Goal: Task Accomplishment & Management: Manage account settings

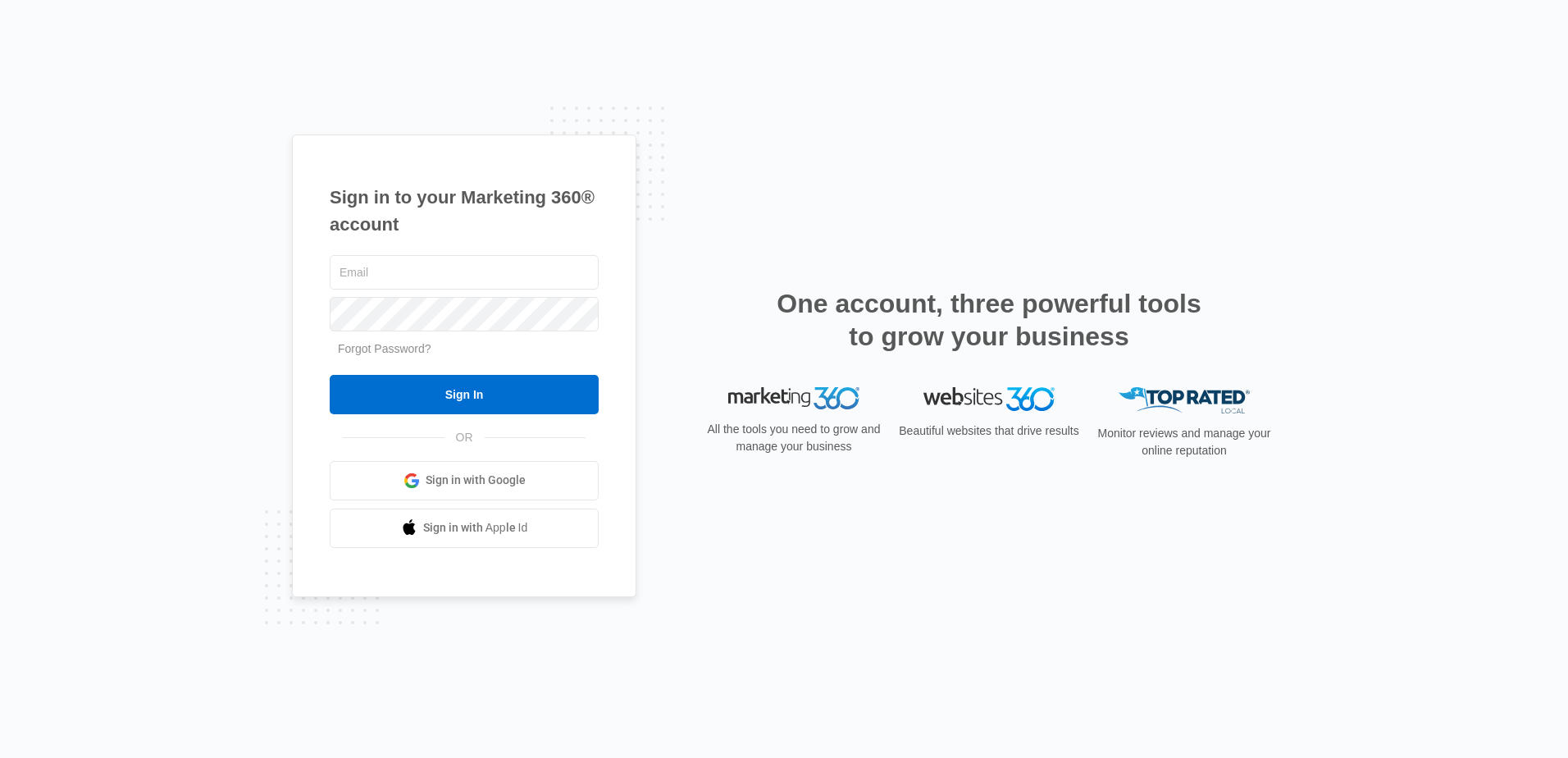
type input "[EMAIL_ADDRESS][DOMAIN_NAME]"
click at [593, 371] on div at bounding box center [452, 424] width 336 height 187
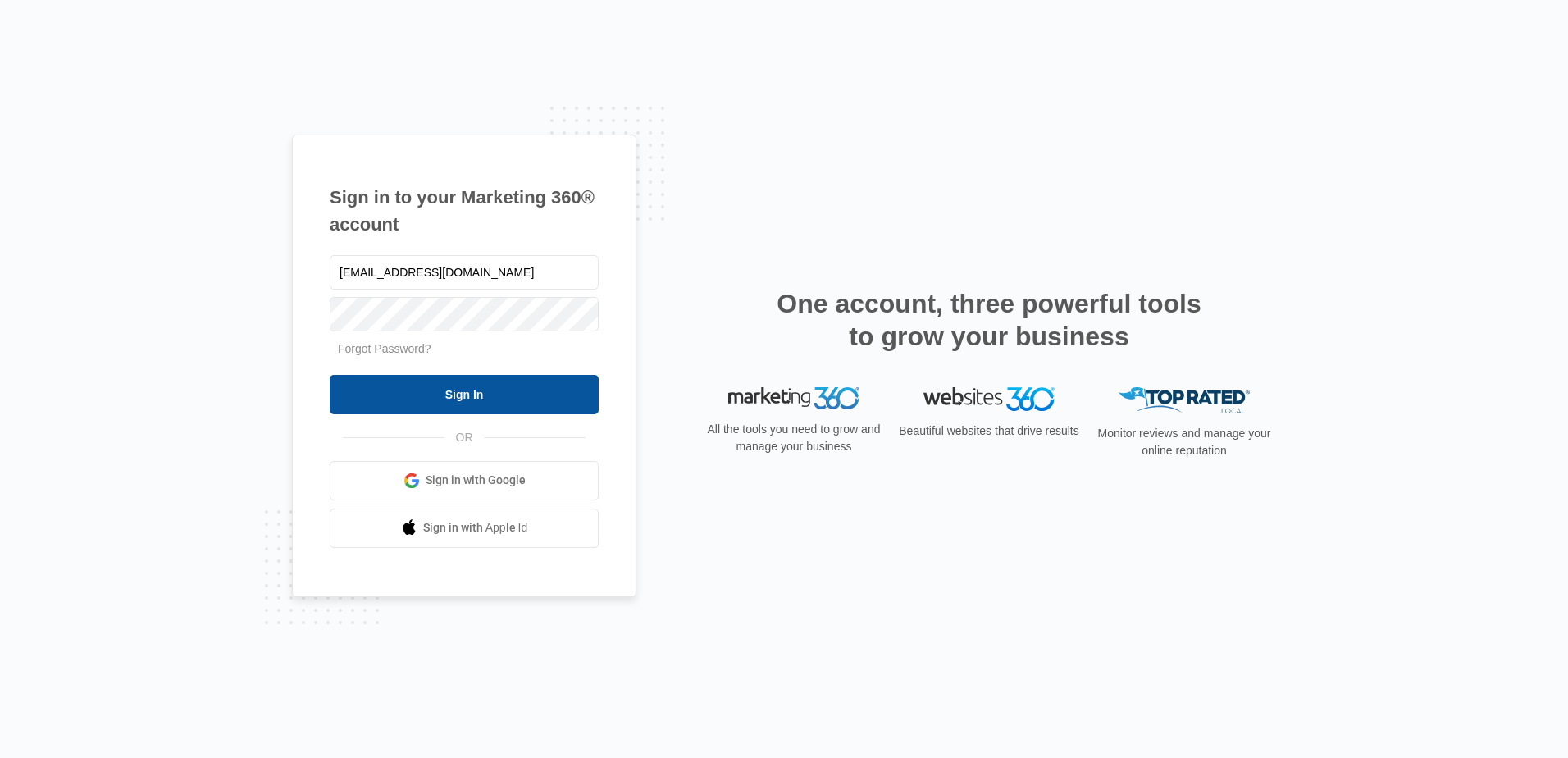
click at [510, 397] on input "Sign In" at bounding box center [464, 394] width 269 height 39
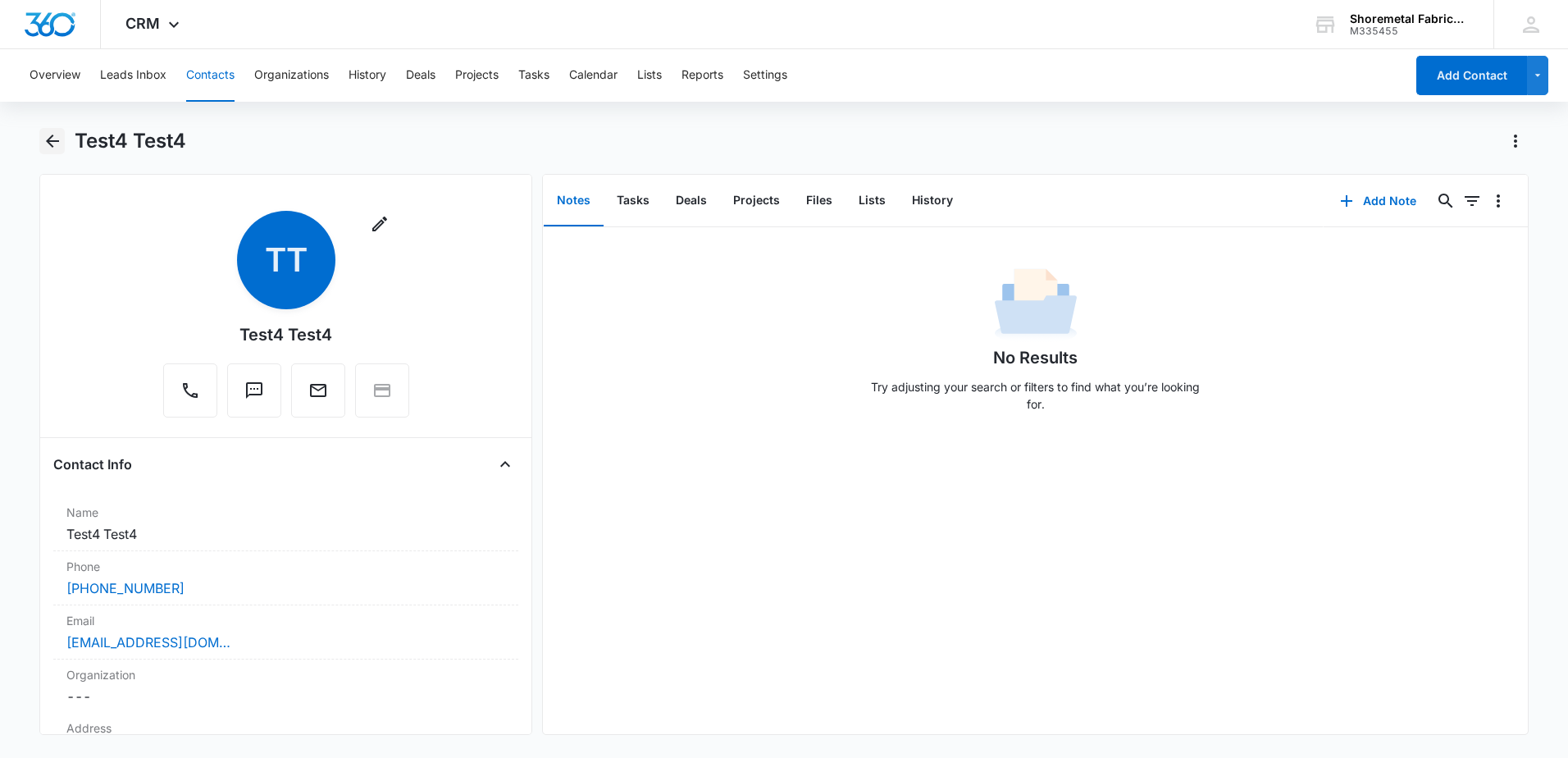
click at [53, 142] on icon "Back" at bounding box center [52, 140] width 13 height 13
